Goal: Book appointment/travel/reservation

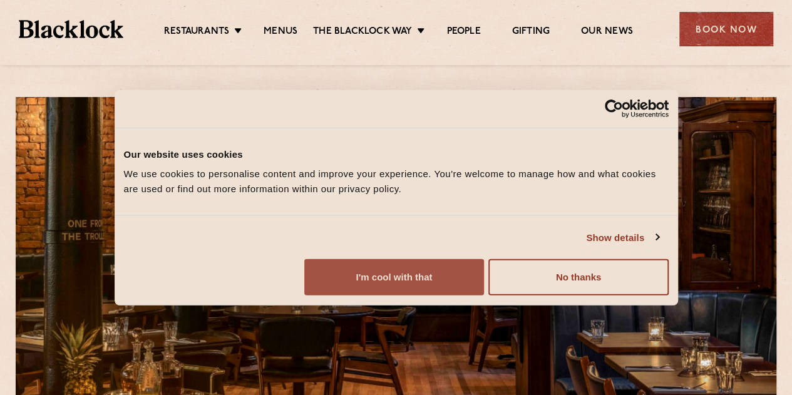
click at [484, 296] on button "I'm cool with that" at bounding box center [394, 277] width 180 height 36
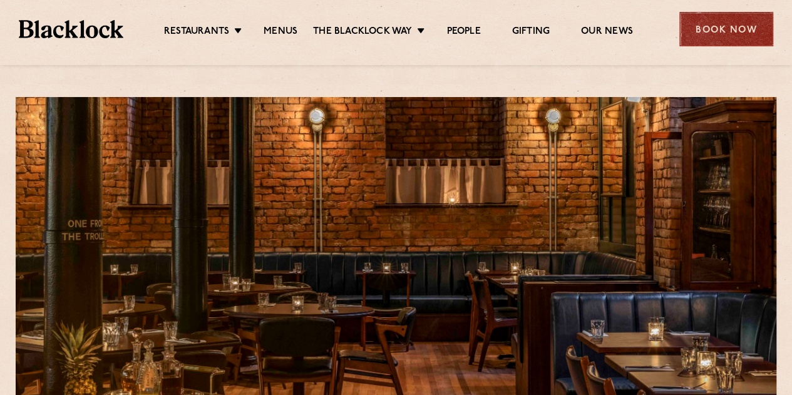
click at [725, 29] on div "Book Now" at bounding box center [727, 29] width 94 height 34
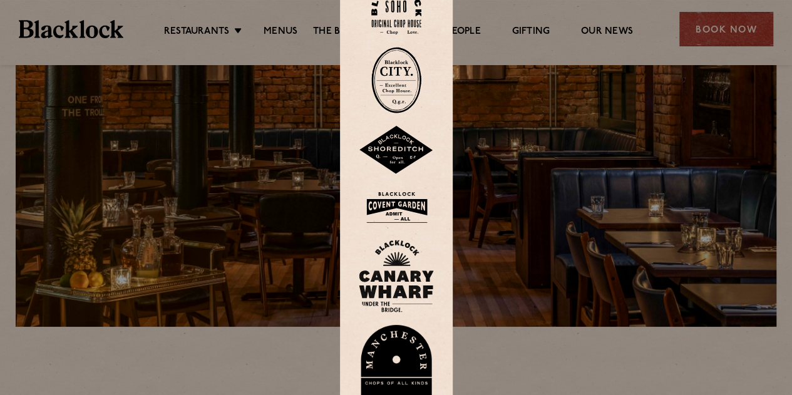
scroll to position [125, 0]
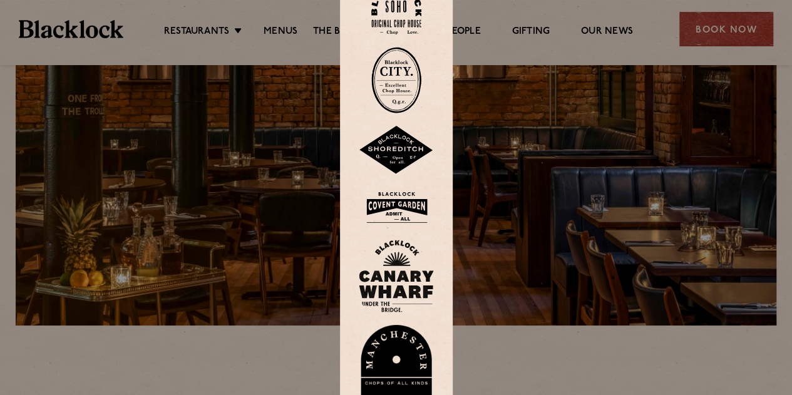
click at [387, 361] on img at bounding box center [396, 368] width 75 height 86
